Goal: Task Accomplishment & Management: Manage account settings

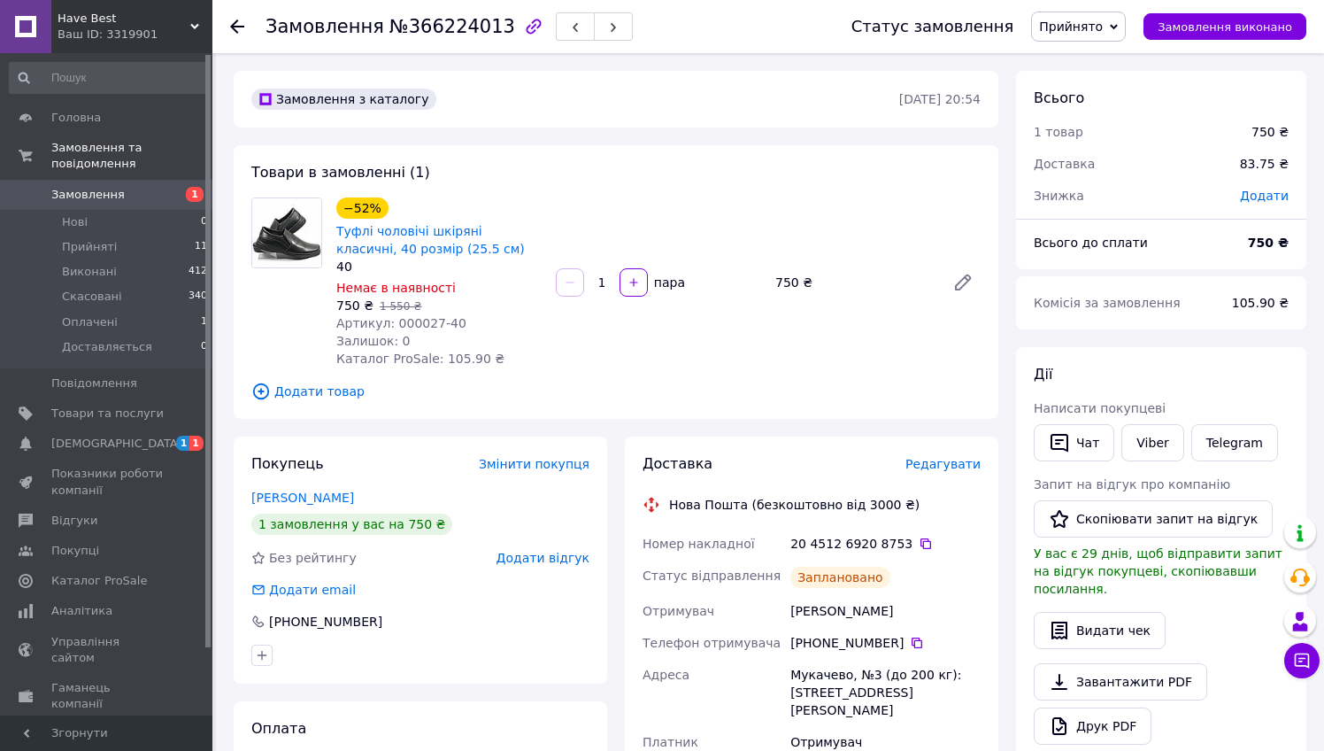
click at [235, 27] on use at bounding box center [237, 26] width 14 height 14
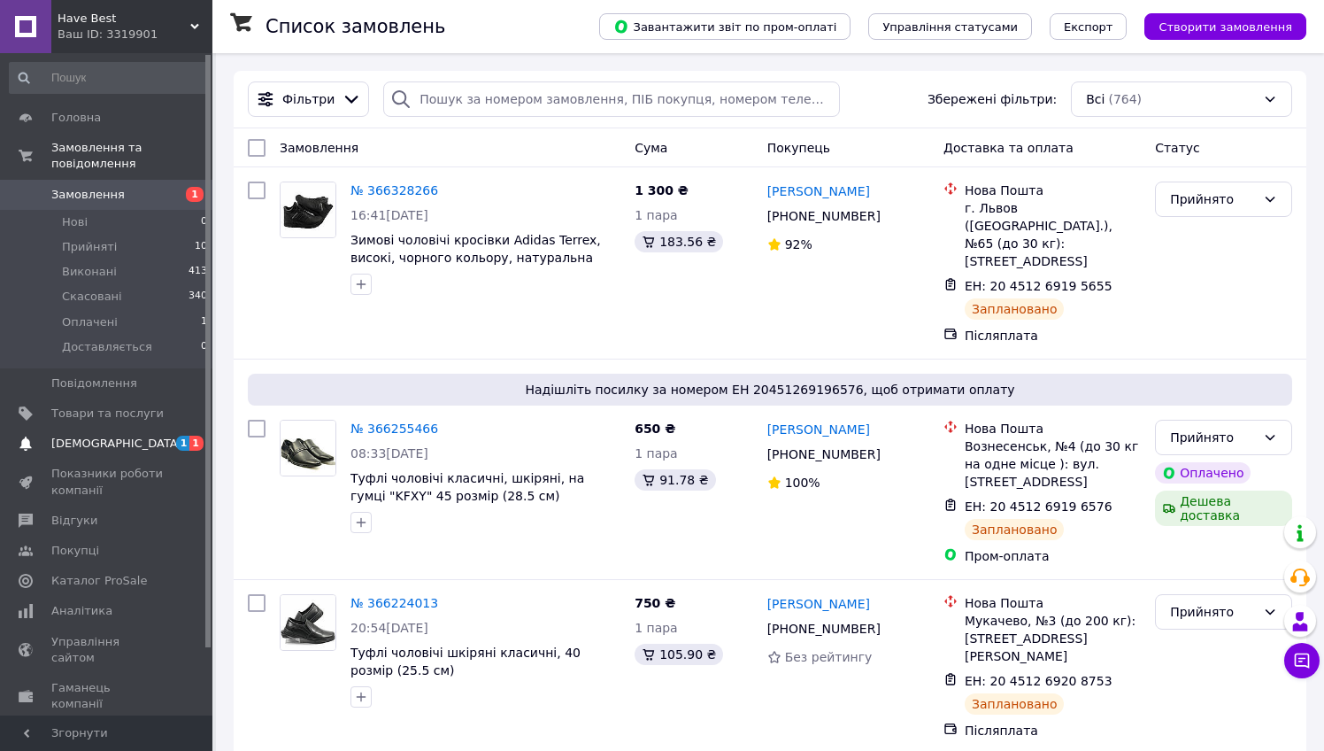
click at [116, 440] on span "[DEMOGRAPHIC_DATA]" at bounding box center [116, 444] width 131 height 16
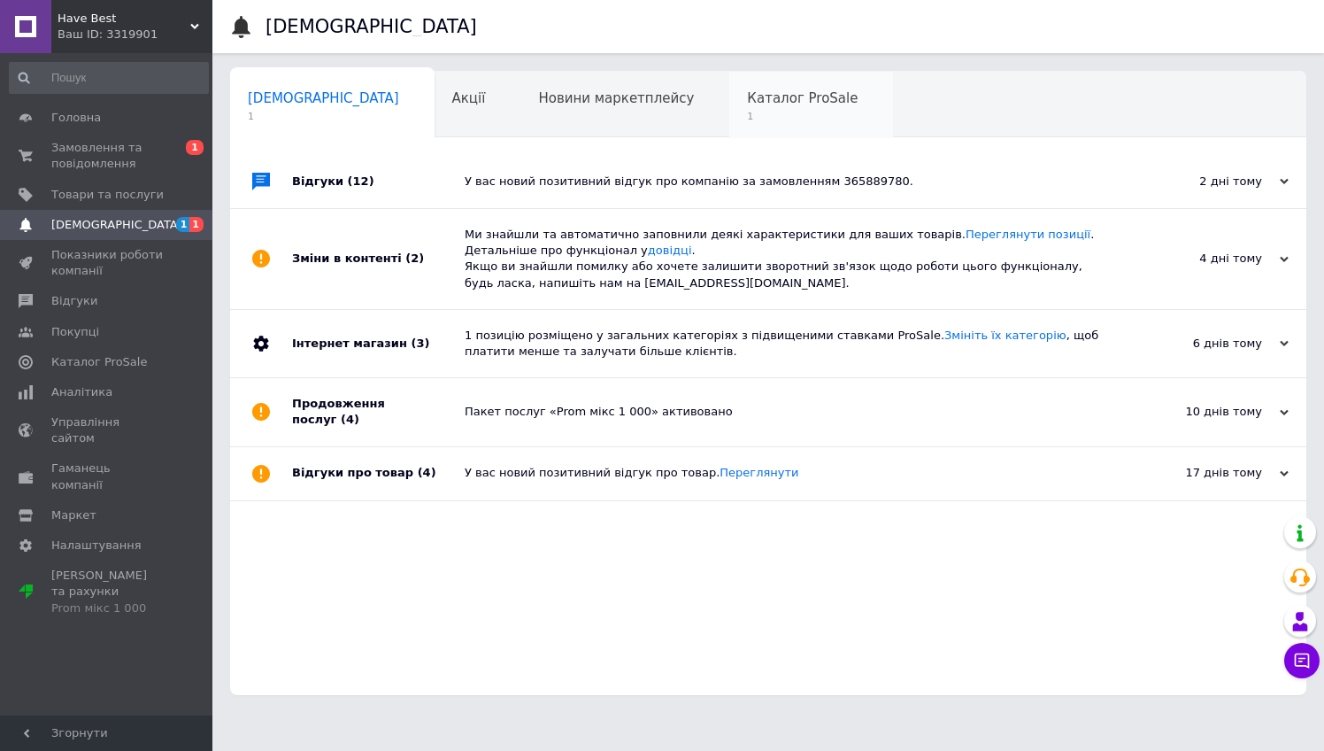
click at [747, 114] on span "1" at bounding box center [802, 116] width 111 height 13
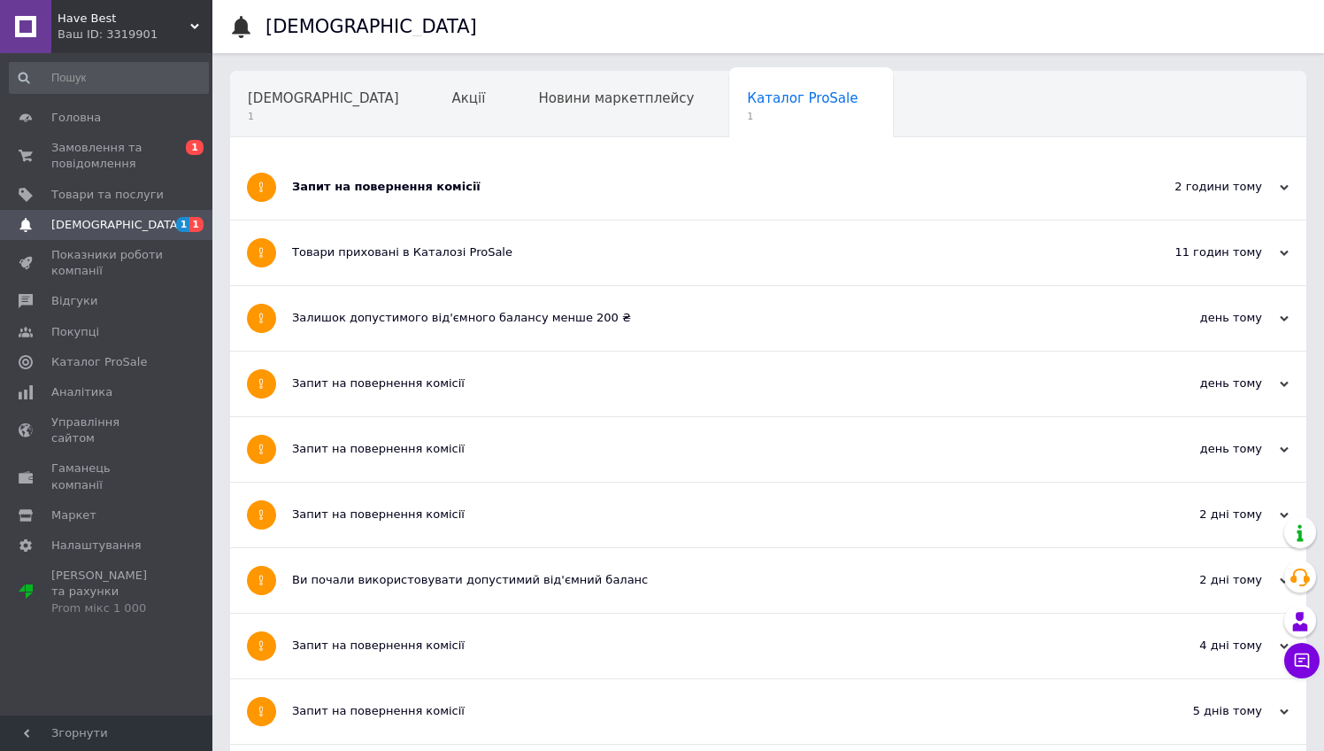
click at [326, 179] on div "Запит на повернення комісії" at bounding box center [702, 187] width 820 height 16
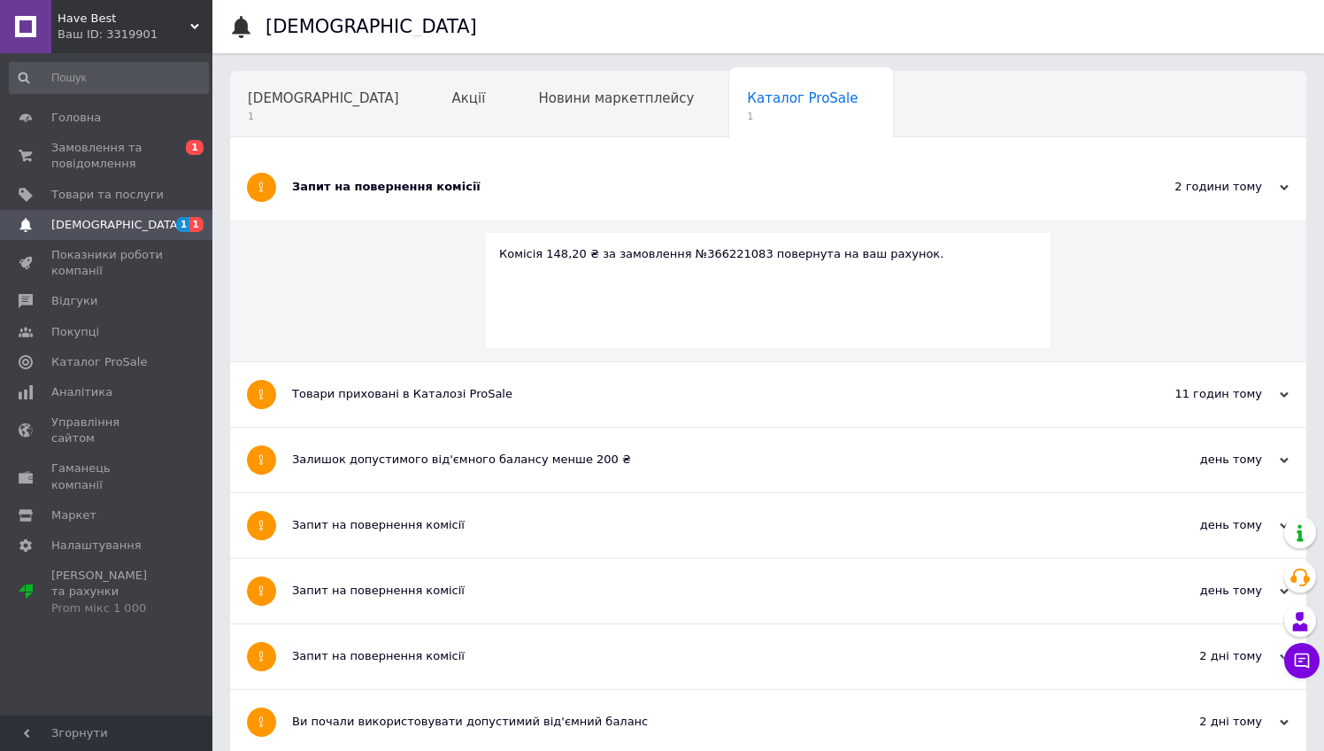
click at [351, 181] on div "Запит на повернення комісії" at bounding box center [702, 187] width 820 height 16
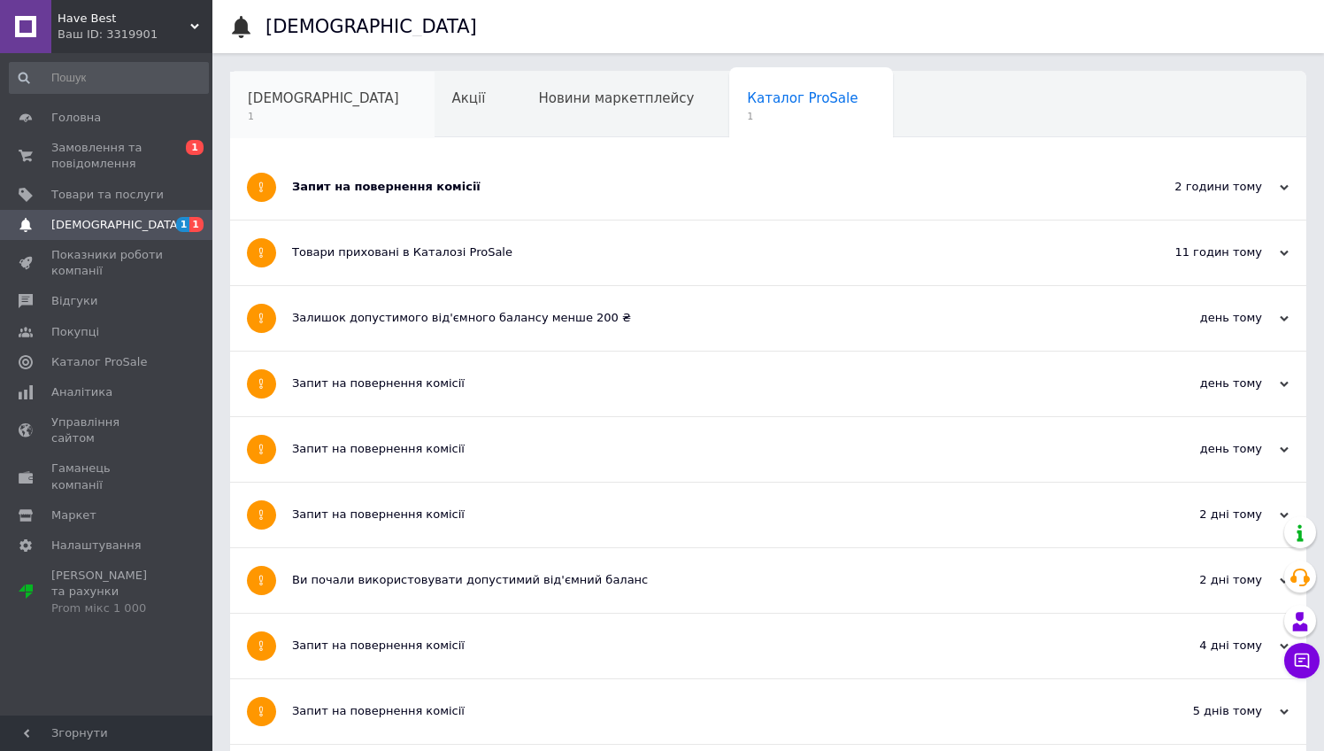
click at [277, 89] on div "[DEMOGRAPHIC_DATA] 1" at bounding box center [332, 105] width 204 height 67
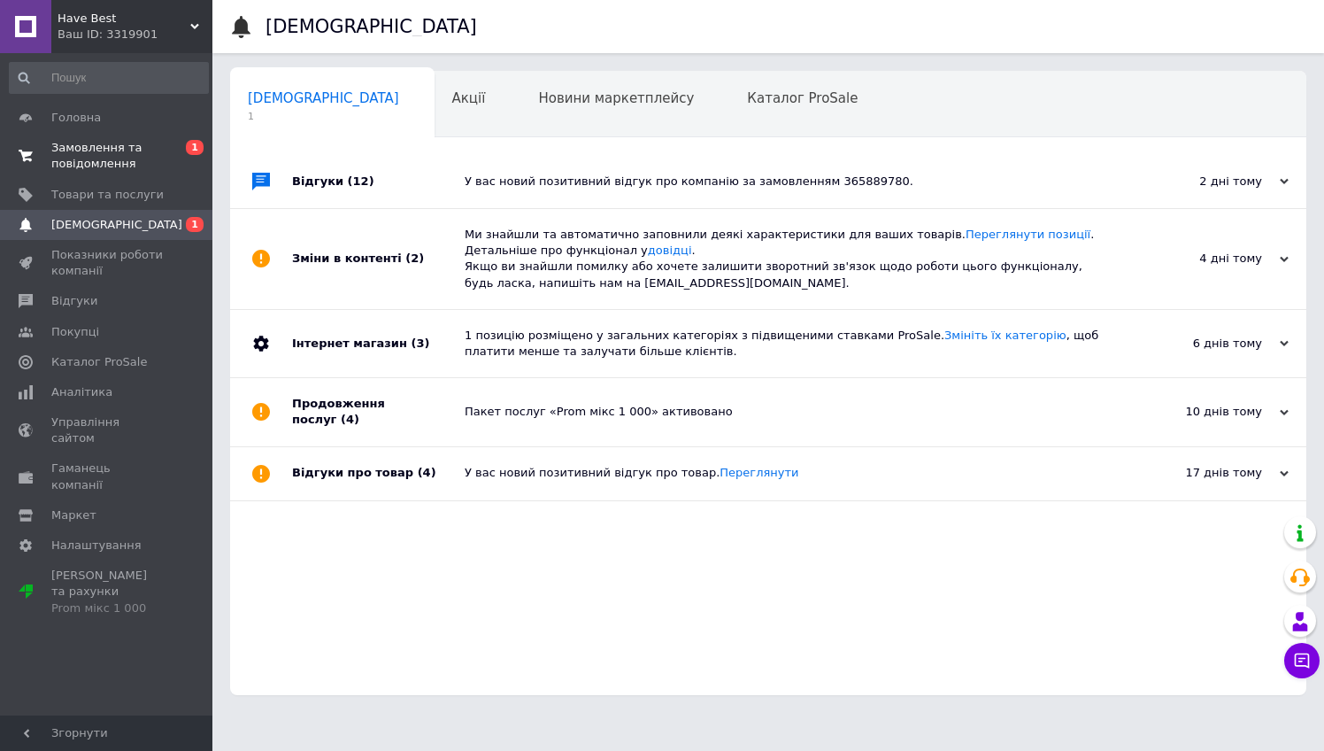
click at [118, 164] on span "Замовлення та повідомлення" at bounding box center [107, 156] width 112 height 32
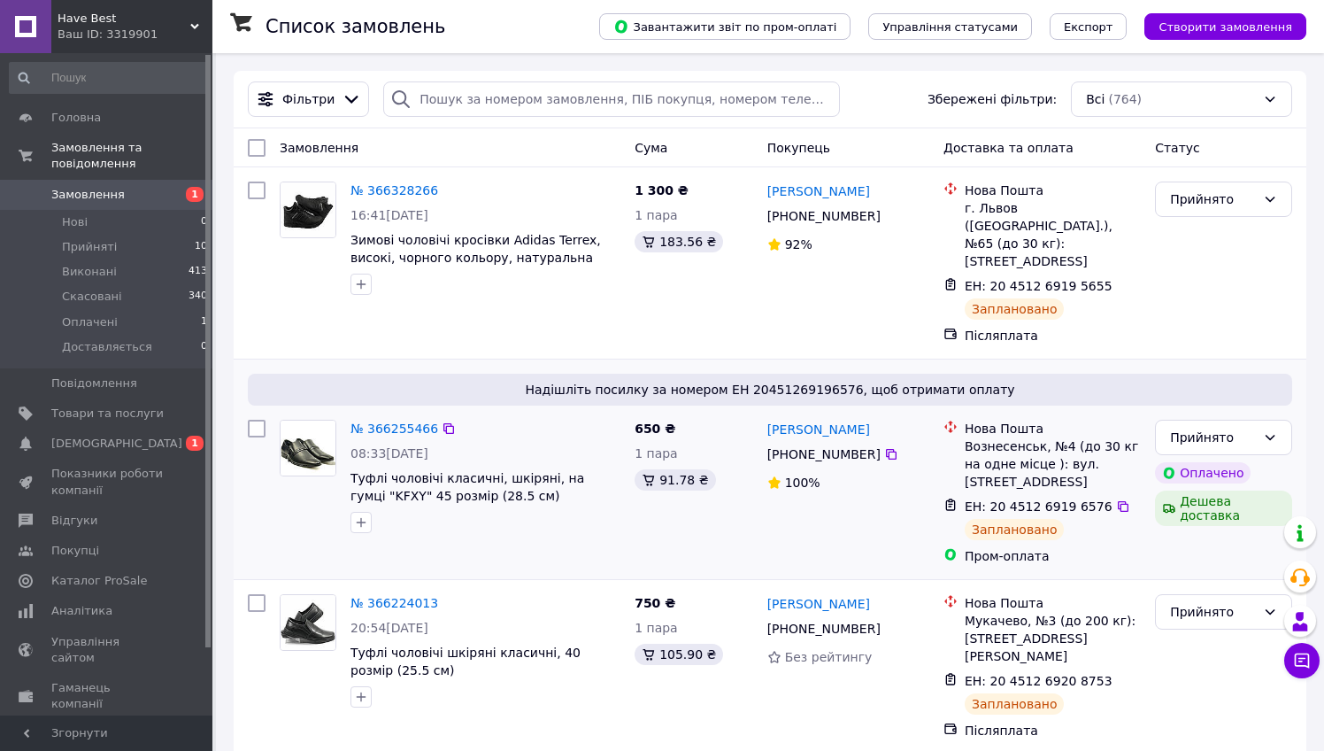
click at [651, 374] on div "Надішліть посилку за номером ЕН 20451269196576, щоб отримати оплату" at bounding box center [770, 390] width 1045 height 32
